Goal: Find specific page/section: Find specific page/section

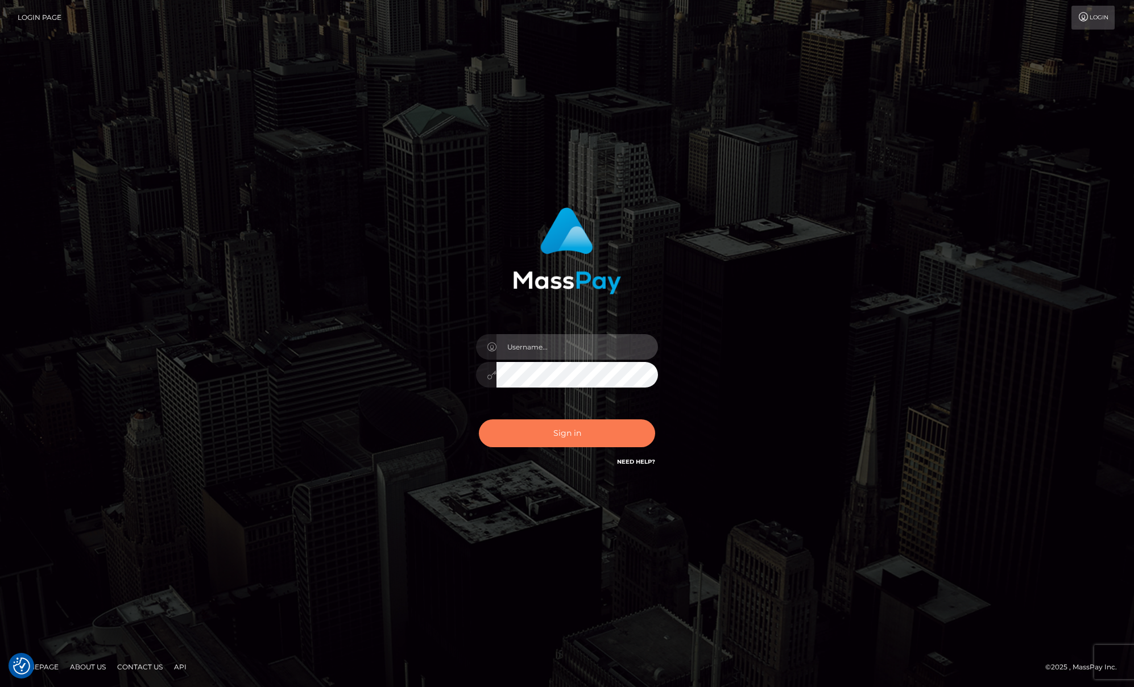
type input "Josue perales"
click at [560, 426] on button "Sign in" at bounding box center [567, 434] width 176 height 28
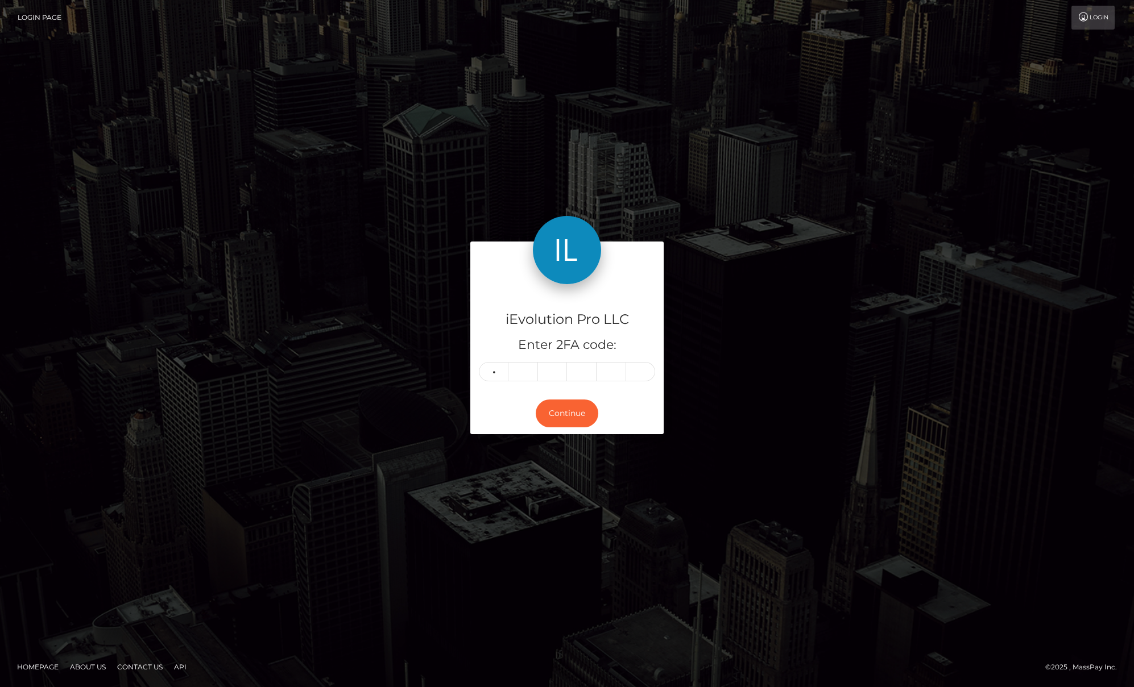
type input "9"
type input "6"
type input "9"
type input "6"
type input "9"
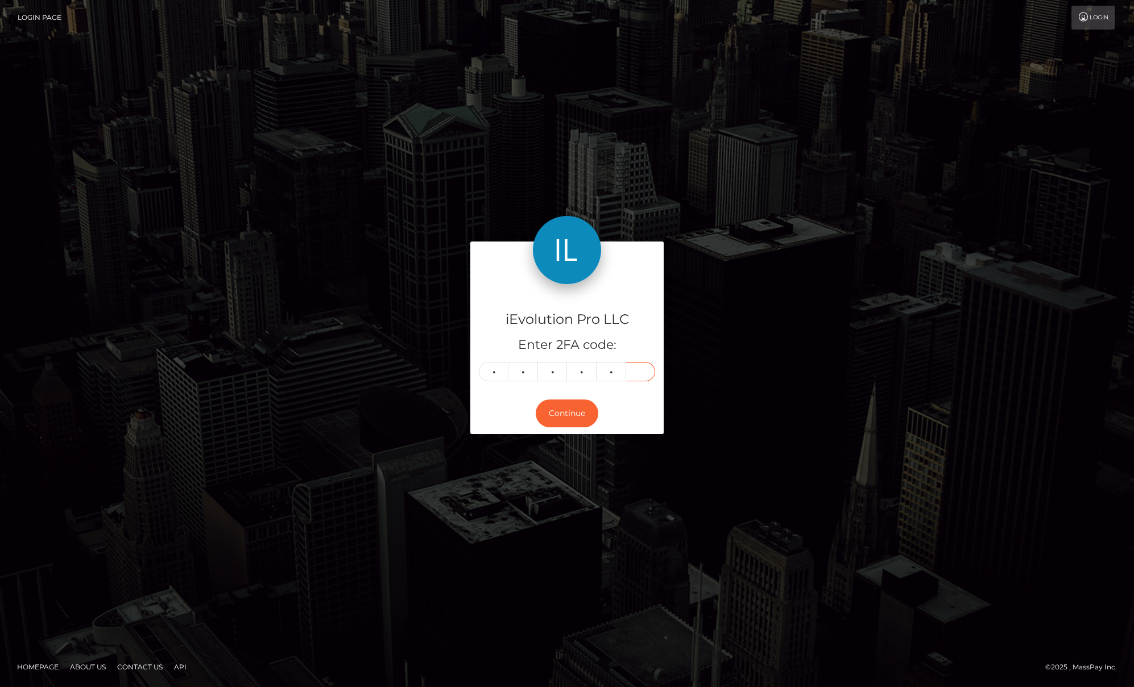
type input "3"
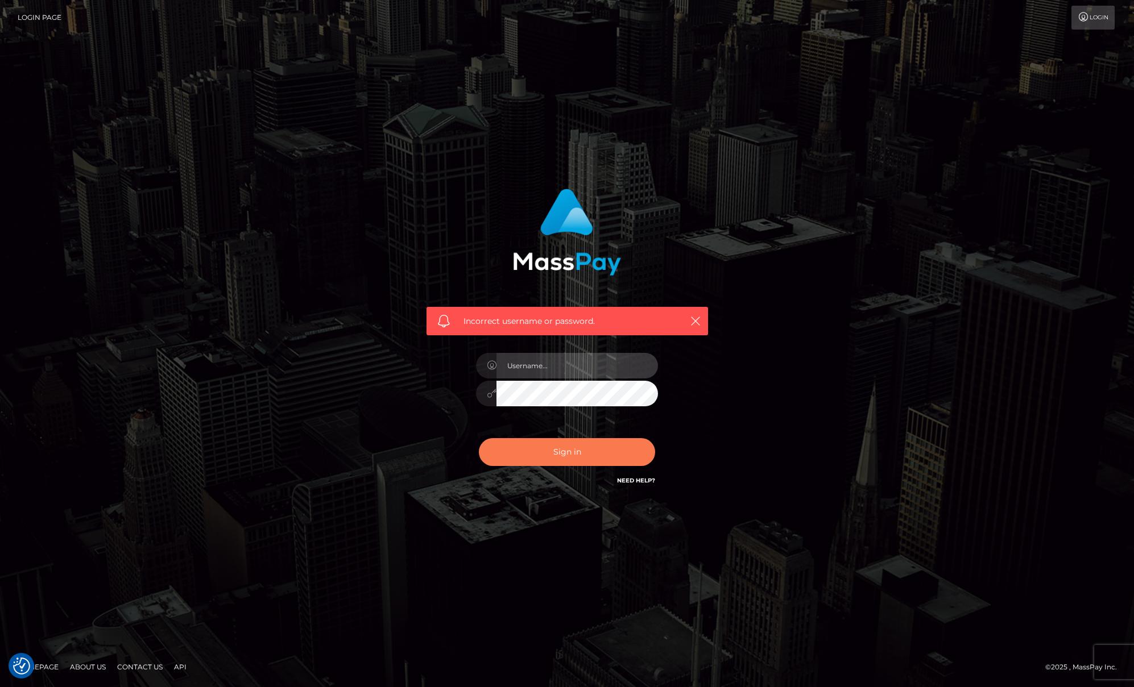
type input "Josue perales"
click at [557, 456] on button "Sign in" at bounding box center [567, 452] width 176 height 28
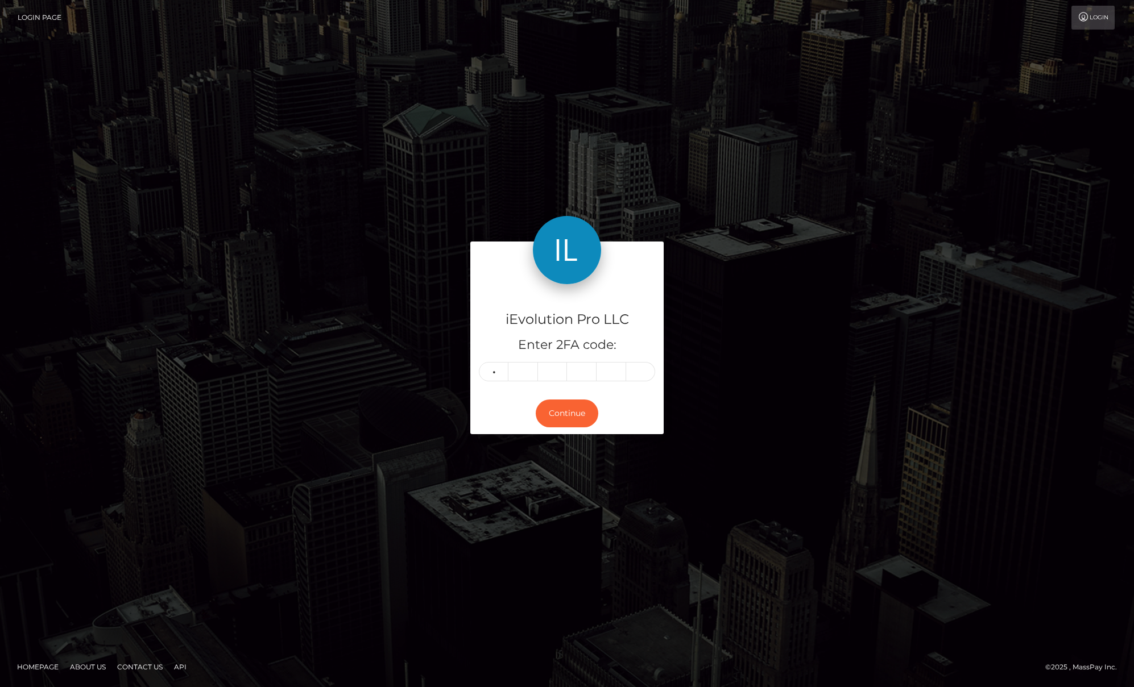
type input "9"
type input "6"
type input "3"
type input "6"
type input "9"
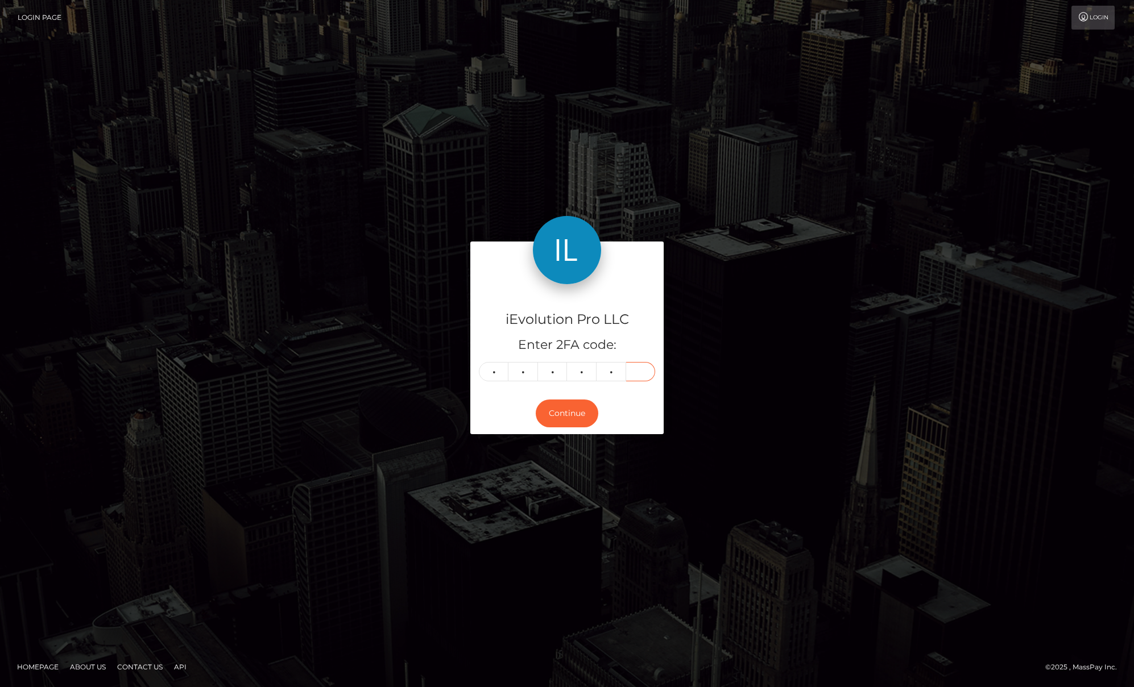
type input "3"
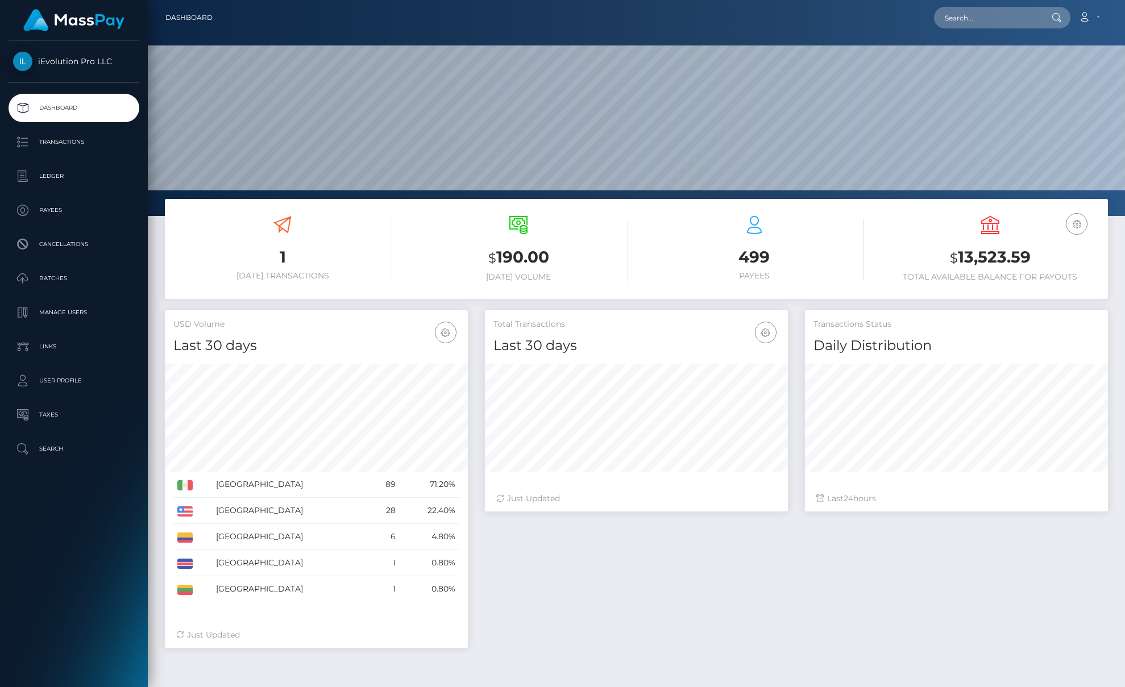
scroll to position [202, 303]
click at [41, 130] on link "Transactions" at bounding box center [74, 142] width 131 height 28
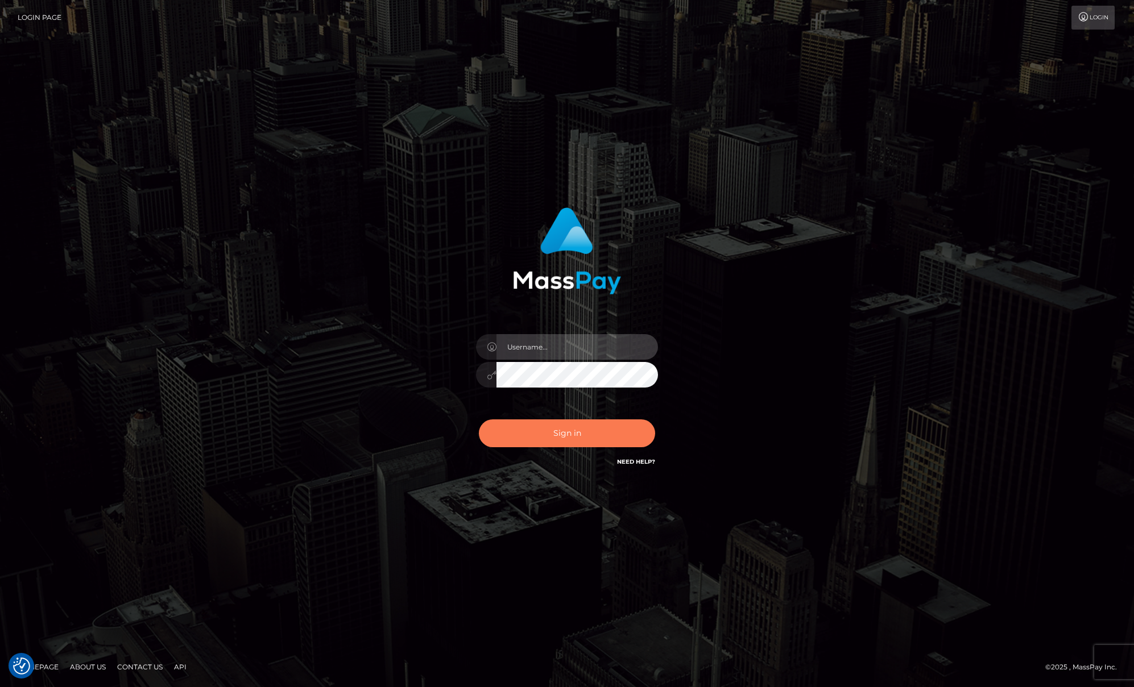
type input "Josue perales"
click at [534, 424] on button "Sign in" at bounding box center [567, 434] width 176 height 28
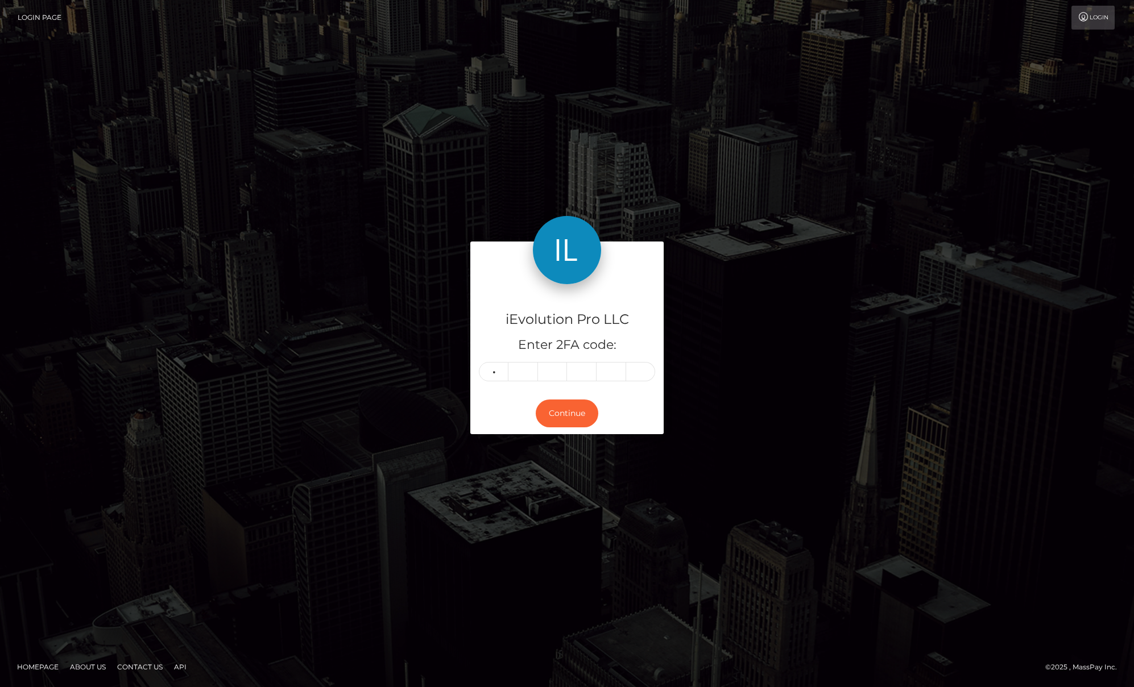
type input "6"
type input "3"
type input "6"
type input "4"
type input "2"
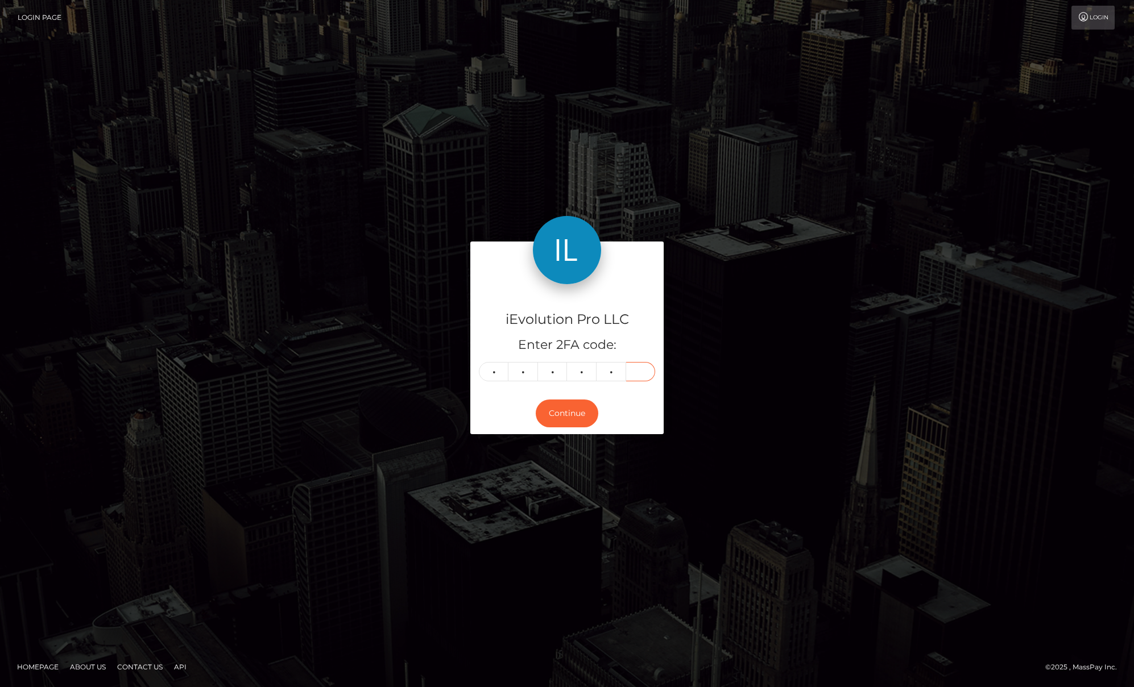
type input "5"
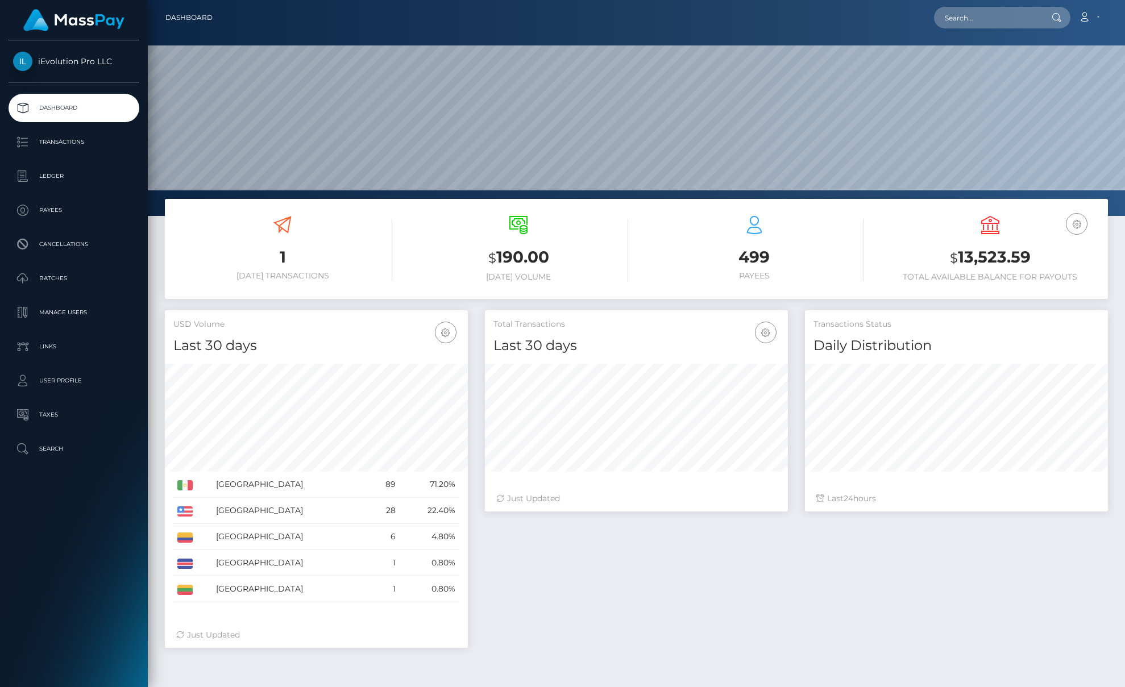
scroll to position [202, 303]
